Goal: Transaction & Acquisition: Purchase product/service

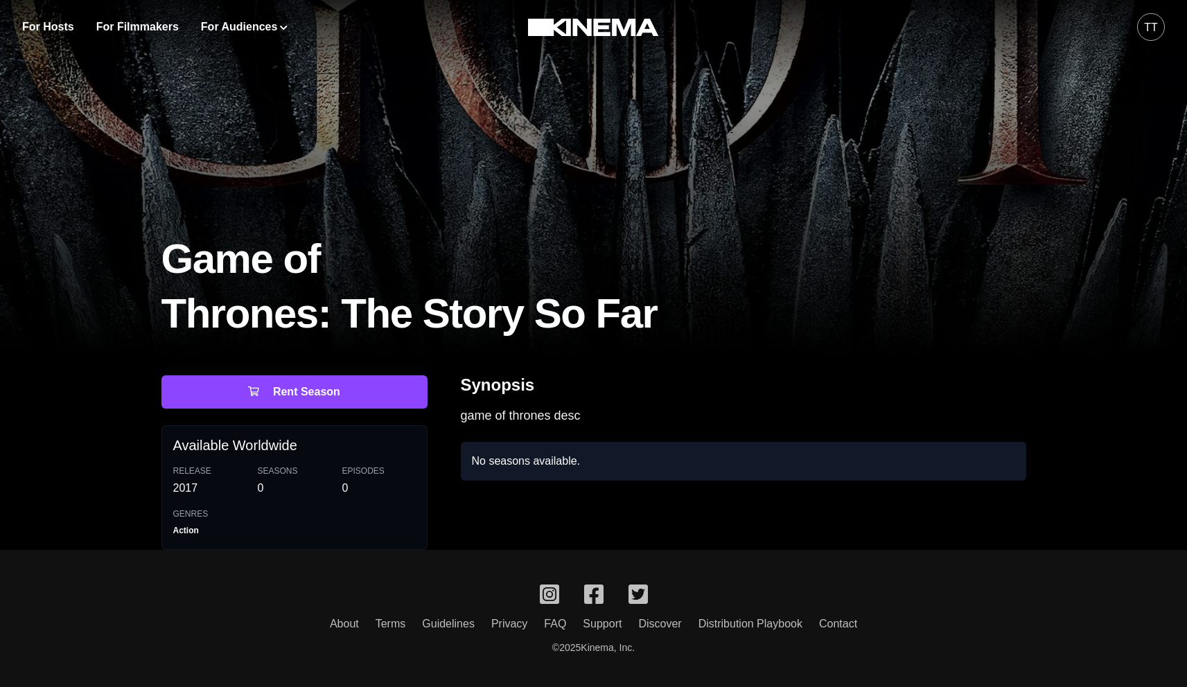
scroll to position [94, 0]
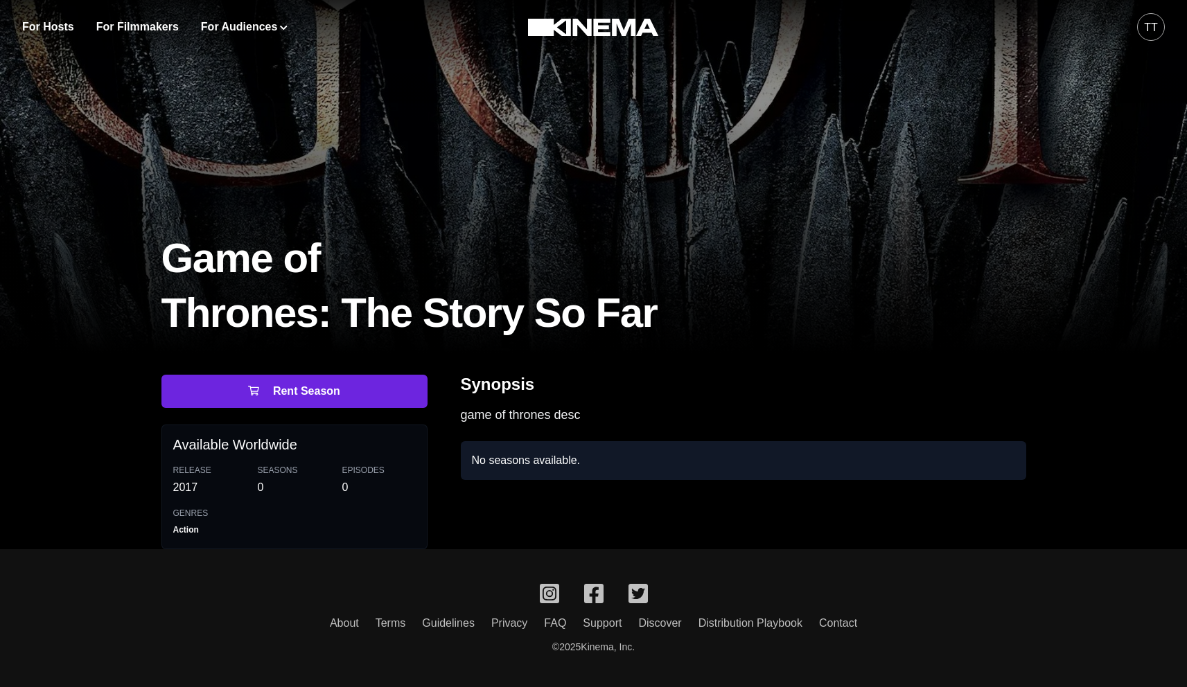
click at [303, 375] on div "Rent Season Available Worldwide Release 2017 Seasons 0 Episodes 0 Genres Action" at bounding box center [294, 462] width 266 height 175
click at [306, 389] on button "Rent Season" at bounding box center [294, 391] width 266 height 33
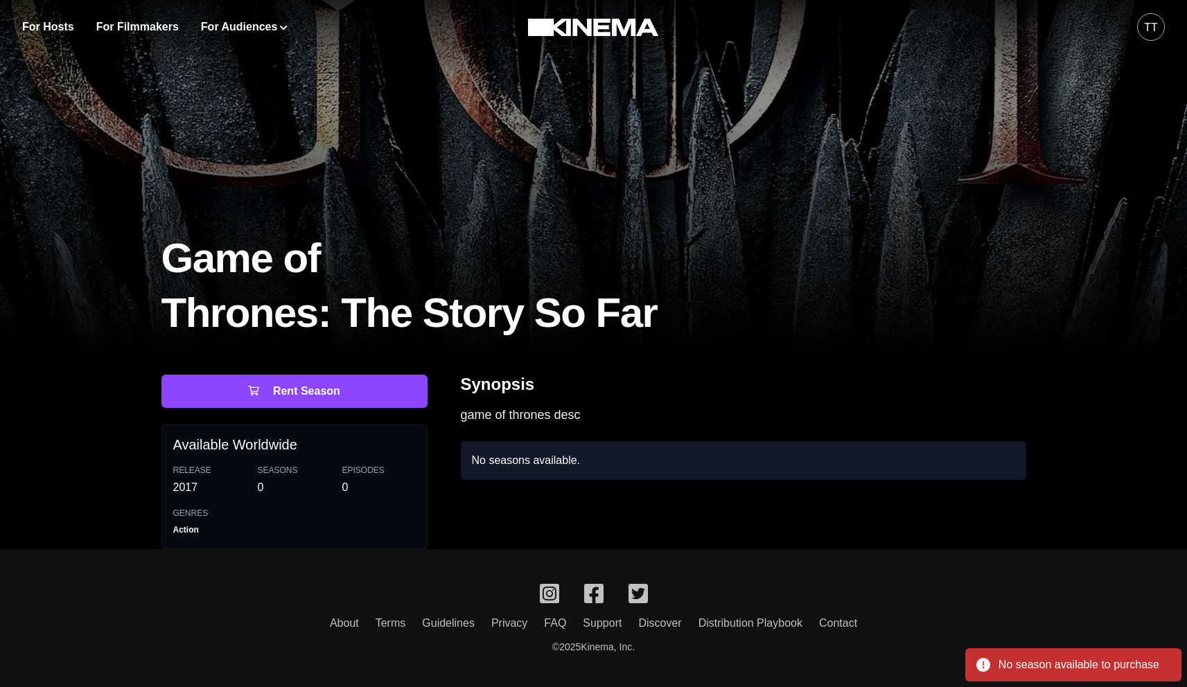
click at [312, 342] on div "Game of Thrones: The Story So Far" at bounding box center [593, 292] width 887 height 121
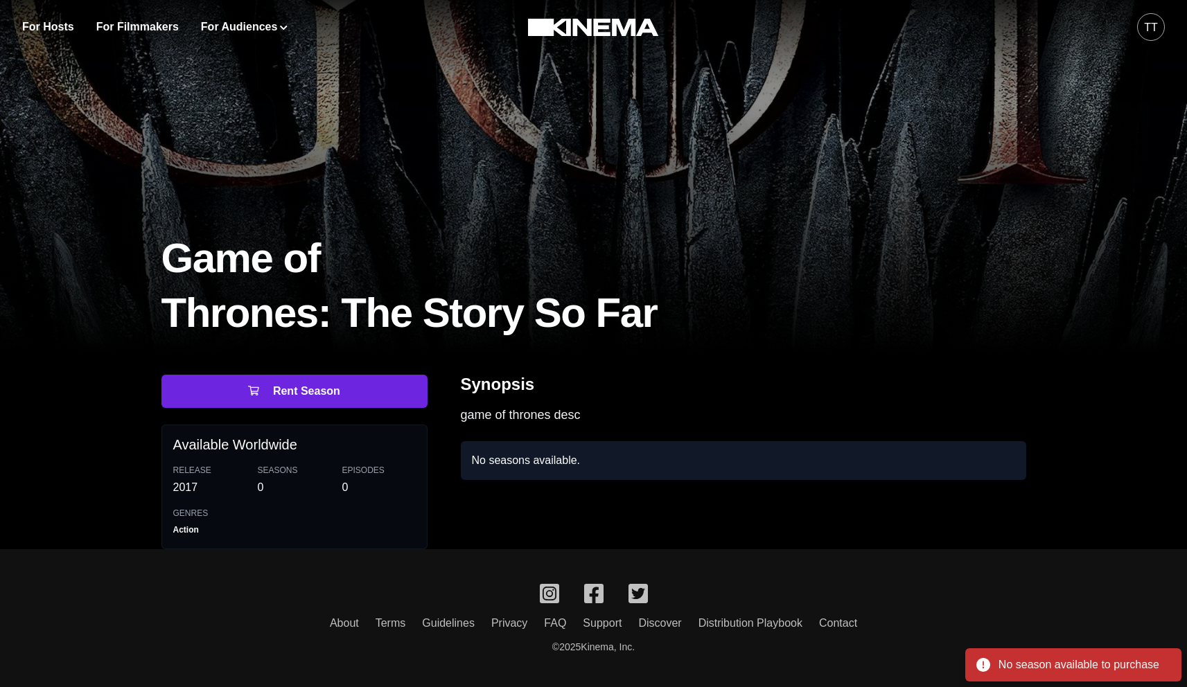
click at [292, 392] on button "Rent Season" at bounding box center [294, 391] width 266 height 33
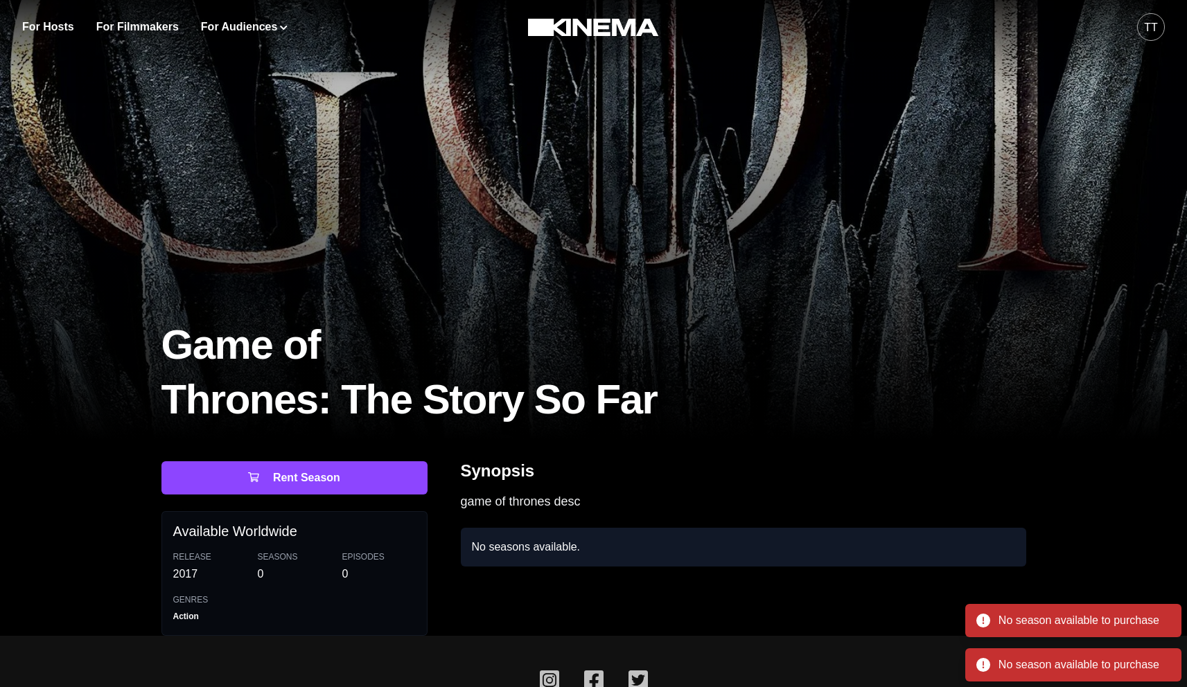
scroll to position [0, 0]
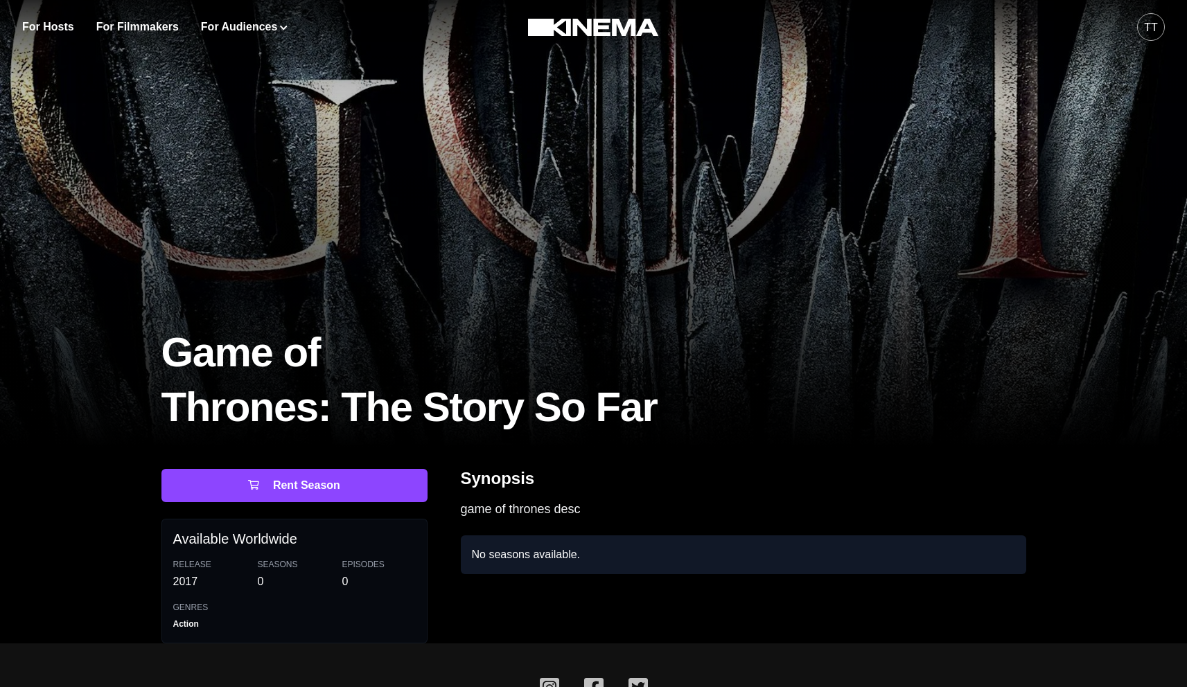
click at [1145, 24] on div "tt" at bounding box center [1151, 27] width 14 height 17
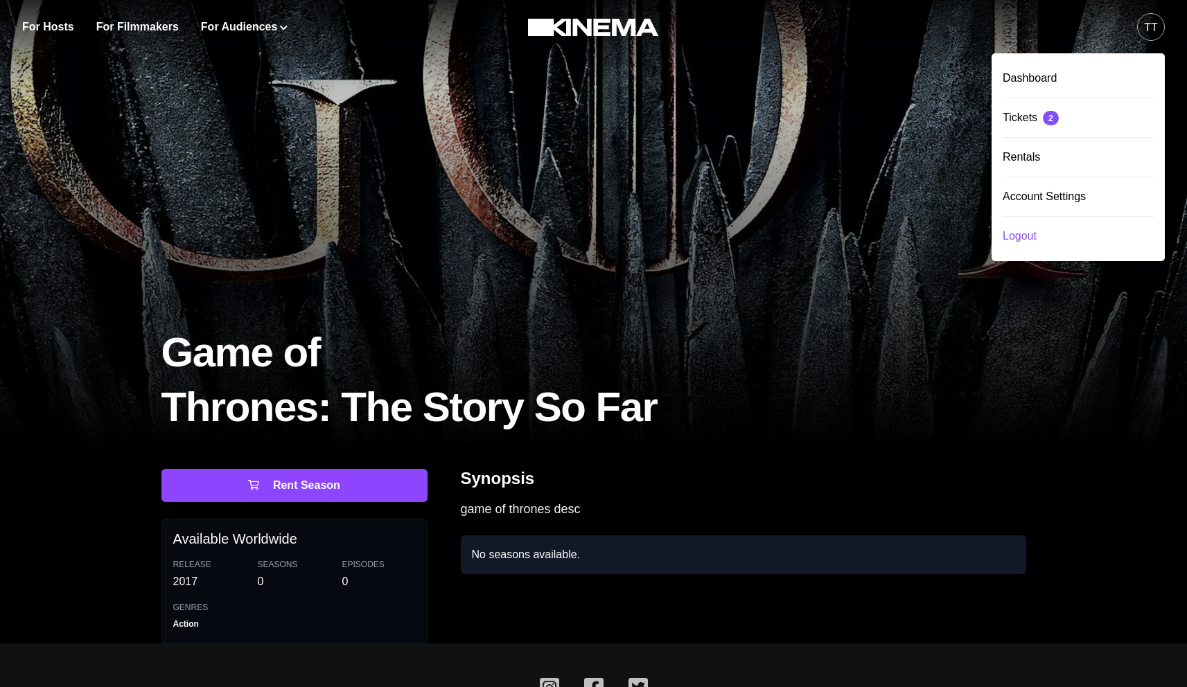
click at [1029, 231] on div "Logout" at bounding box center [1077, 236] width 151 height 39
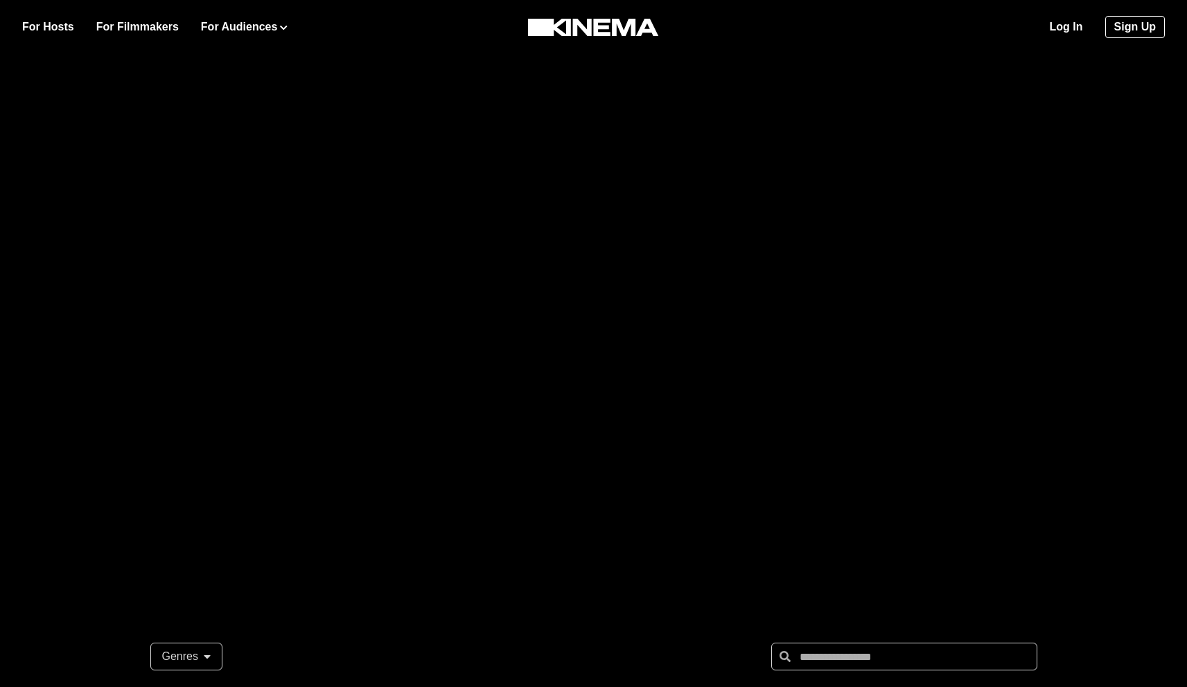
click at [1085, 28] on div "Log In Sign Up" at bounding box center [1107, 27] width 115 height 54
click at [1079, 27] on link "Log In" at bounding box center [1066, 27] width 33 height 17
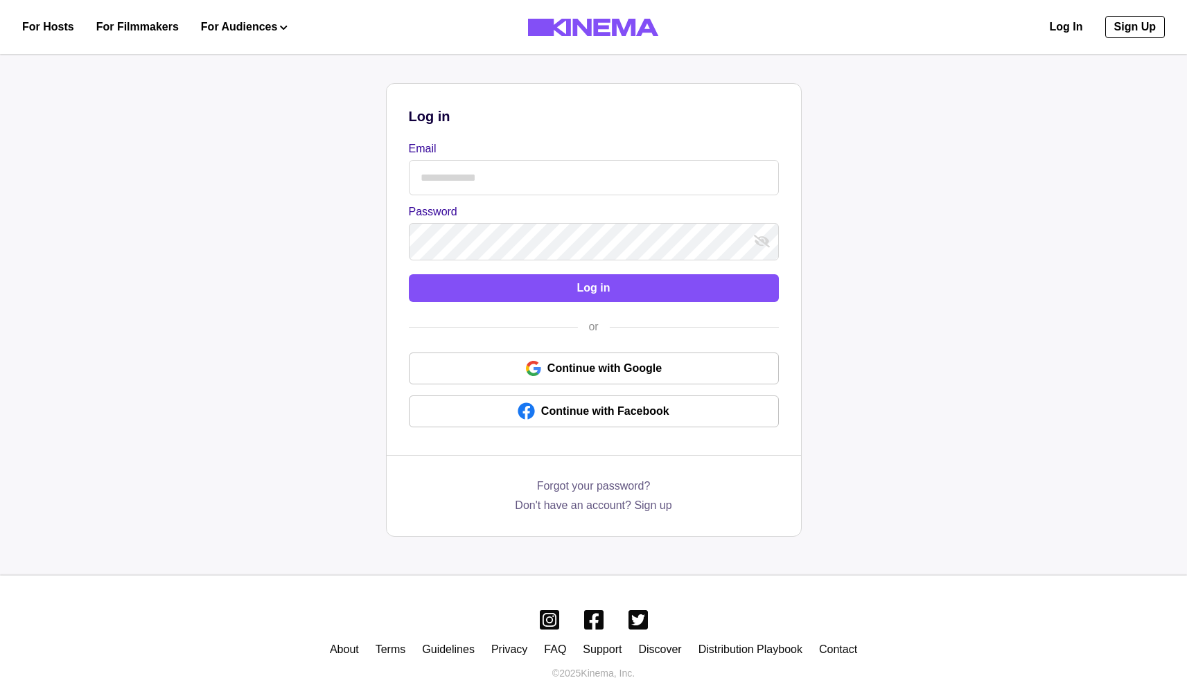
click at [556, 193] on input "Email" at bounding box center [594, 177] width 370 height 35
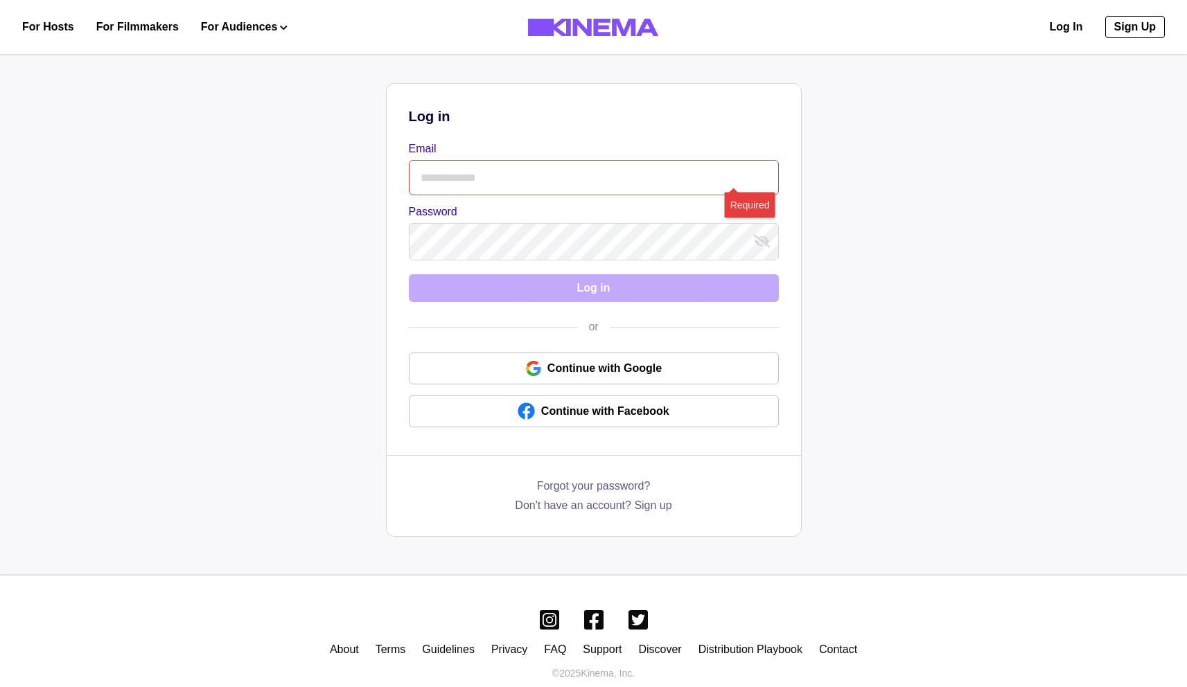
type input "**********"
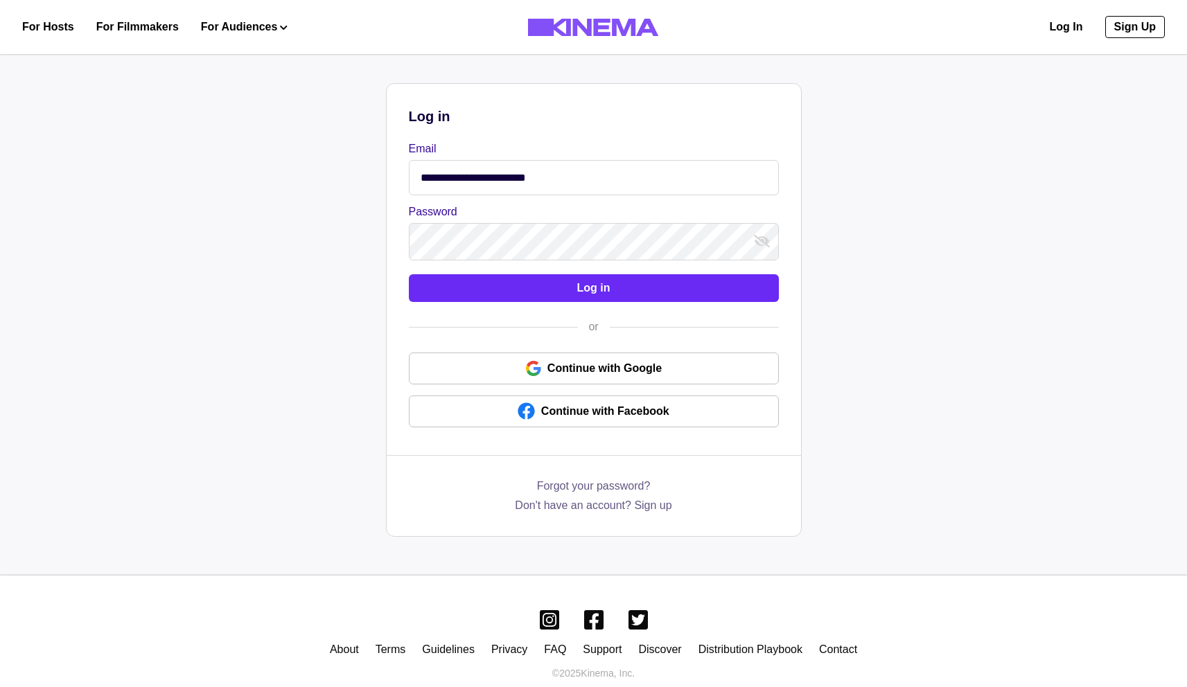
click at [569, 283] on button "Log in" at bounding box center [594, 288] width 370 height 28
